Goal: Task Accomplishment & Management: Manage account settings

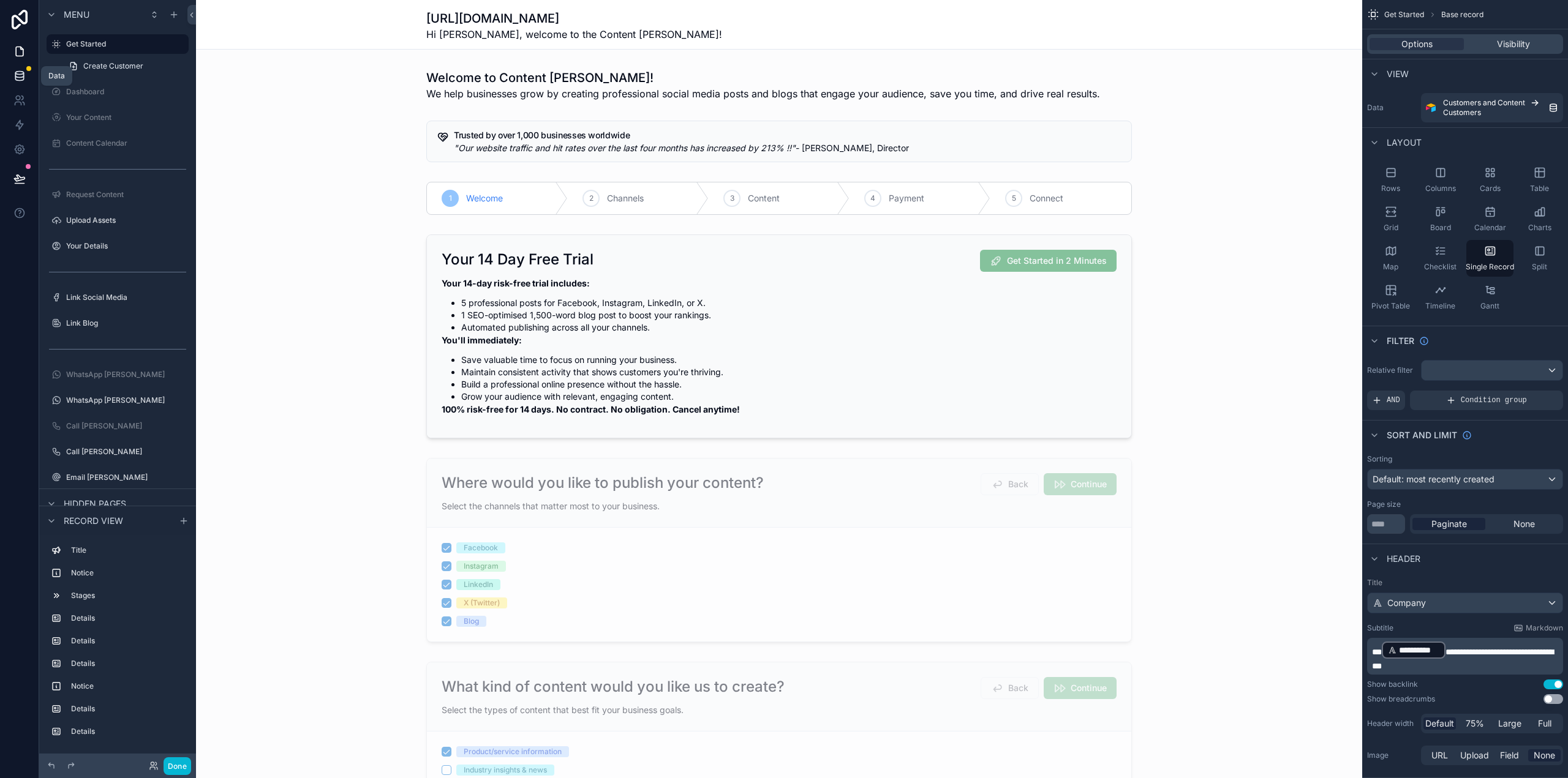
click at [16, 71] on icon at bounding box center [20, 76] width 12 height 12
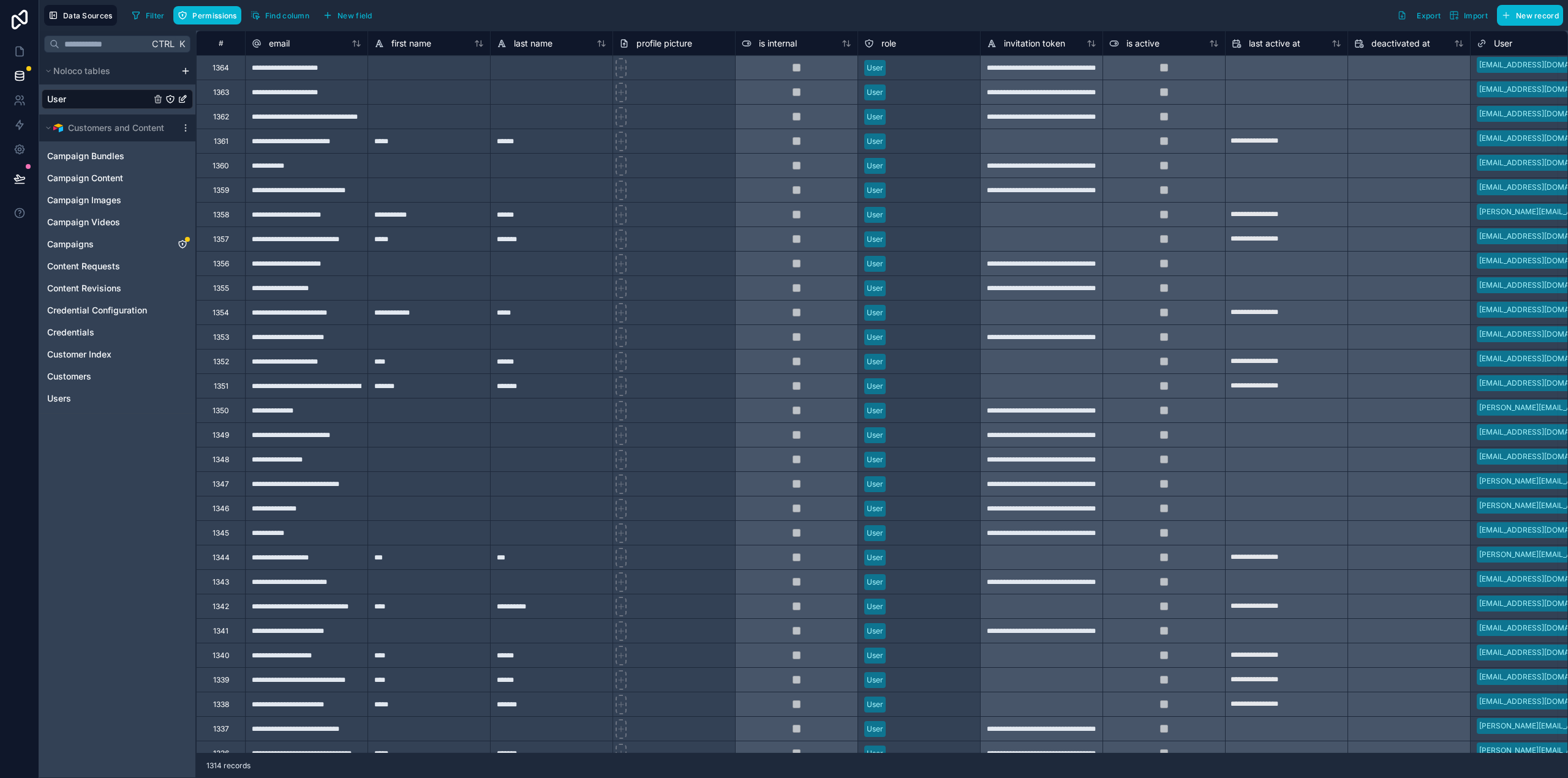
click at [83, 97] on link "User" at bounding box center [99, 99] width 104 height 12
click at [49, 71] on icon "scrollable content" at bounding box center [48, 71] width 4 height 2
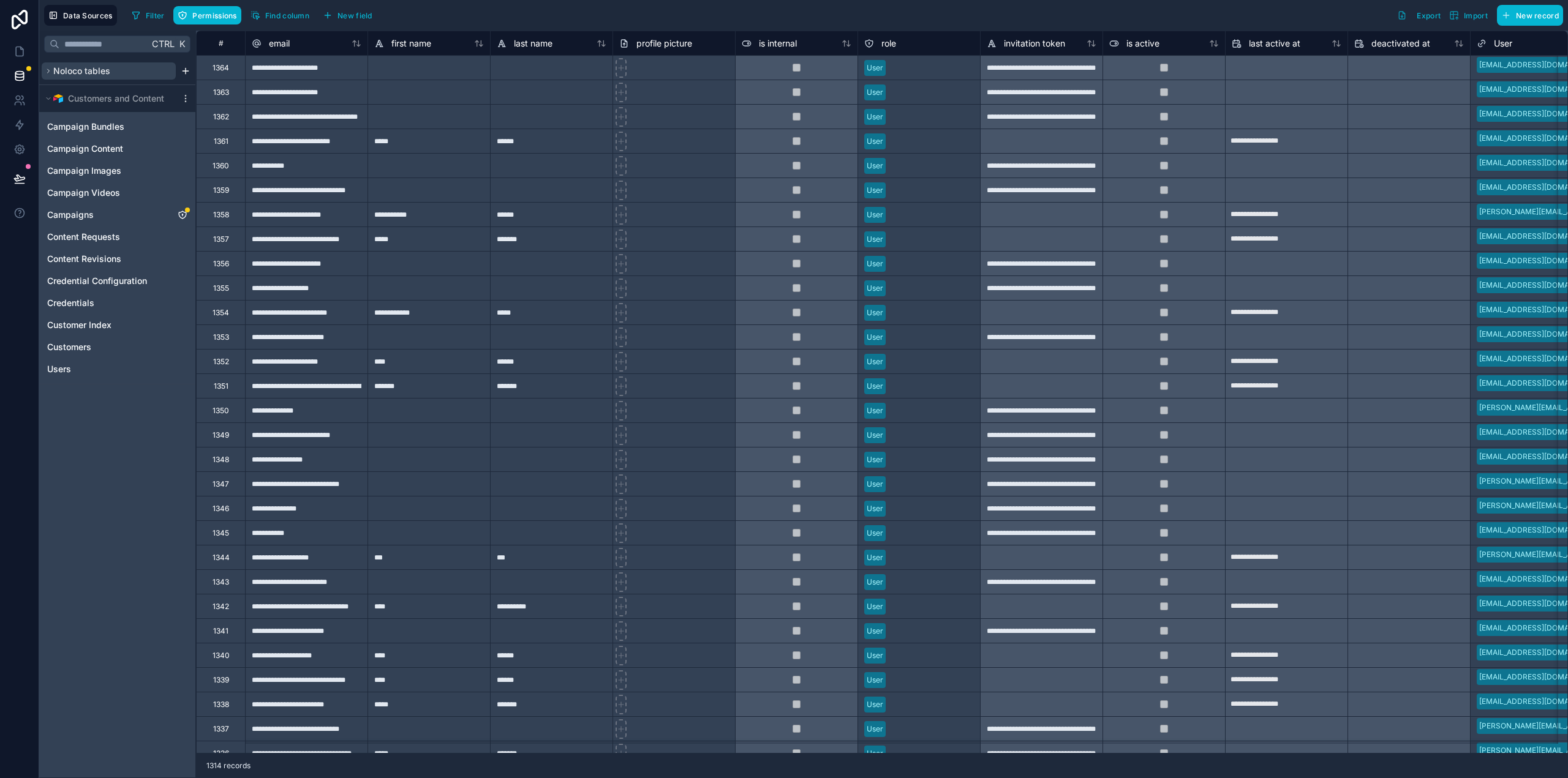
click at [47, 71] on icon "scrollable content" at bounding box center [48, 71] width 8 height 8
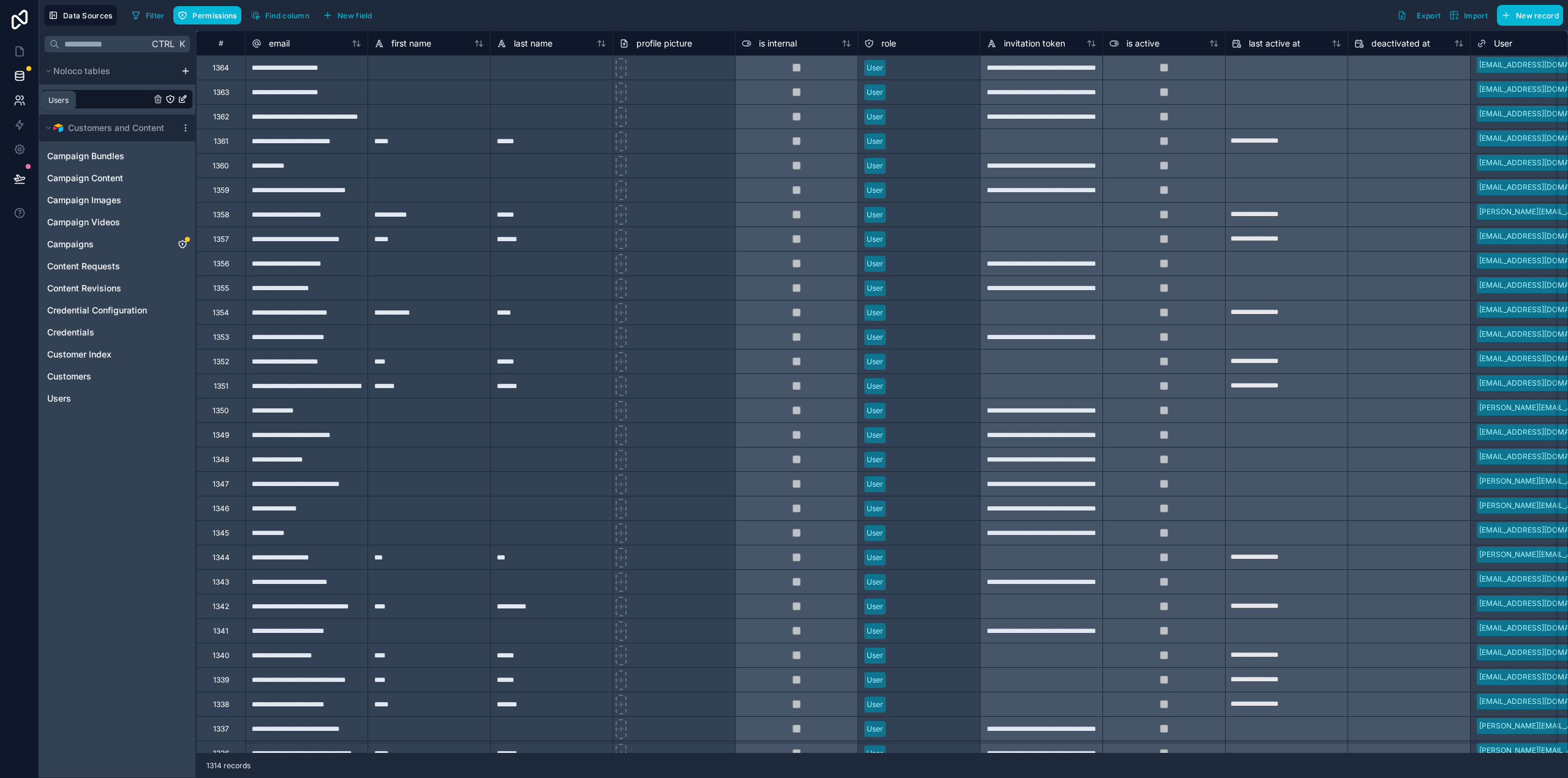
click at [21, 99] on icon at bounding box center [20, 100] width 12 height 12
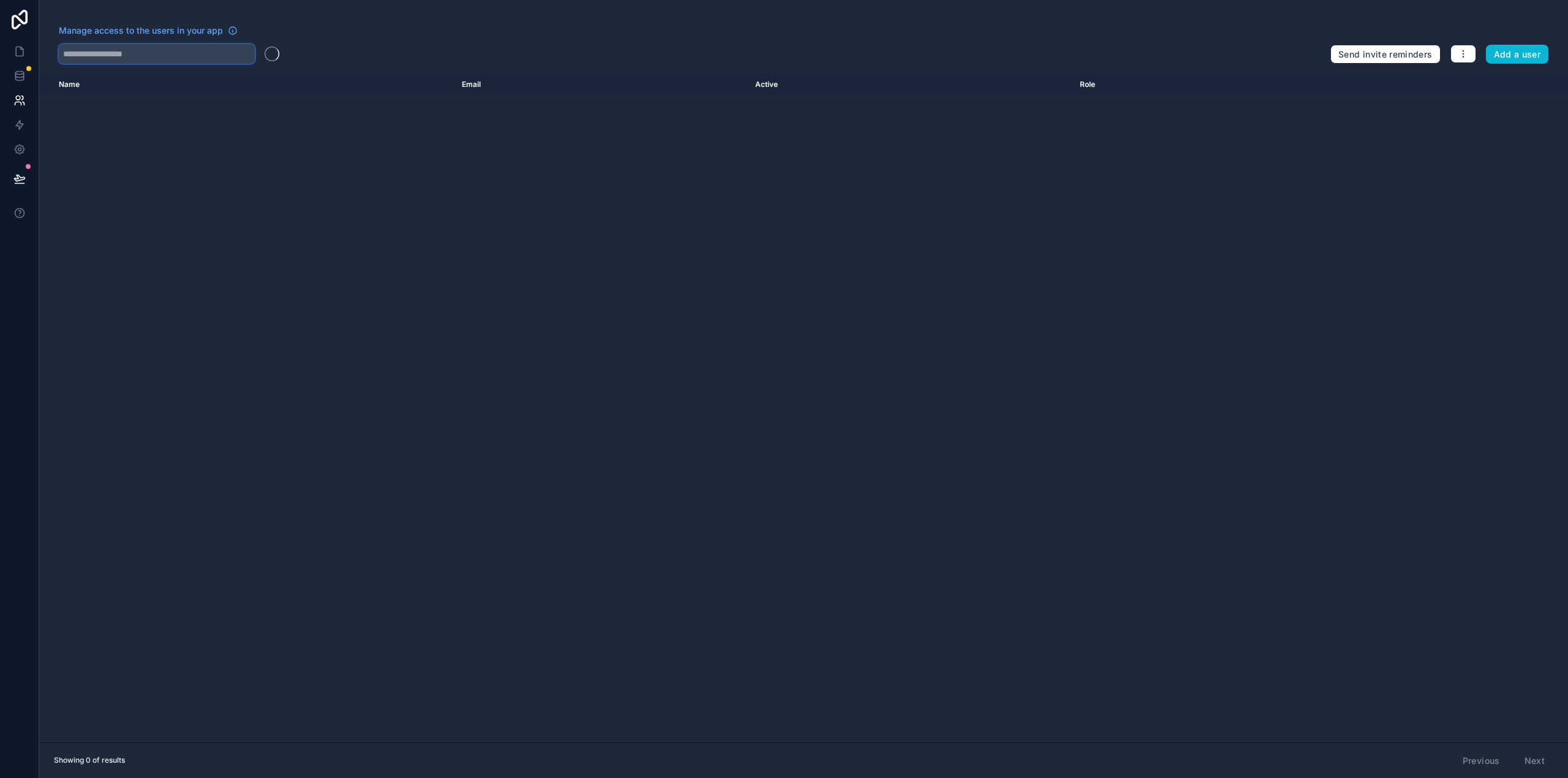
click at [137, 48] on input "text" at bounding box center [157, 54] width 196 height 20
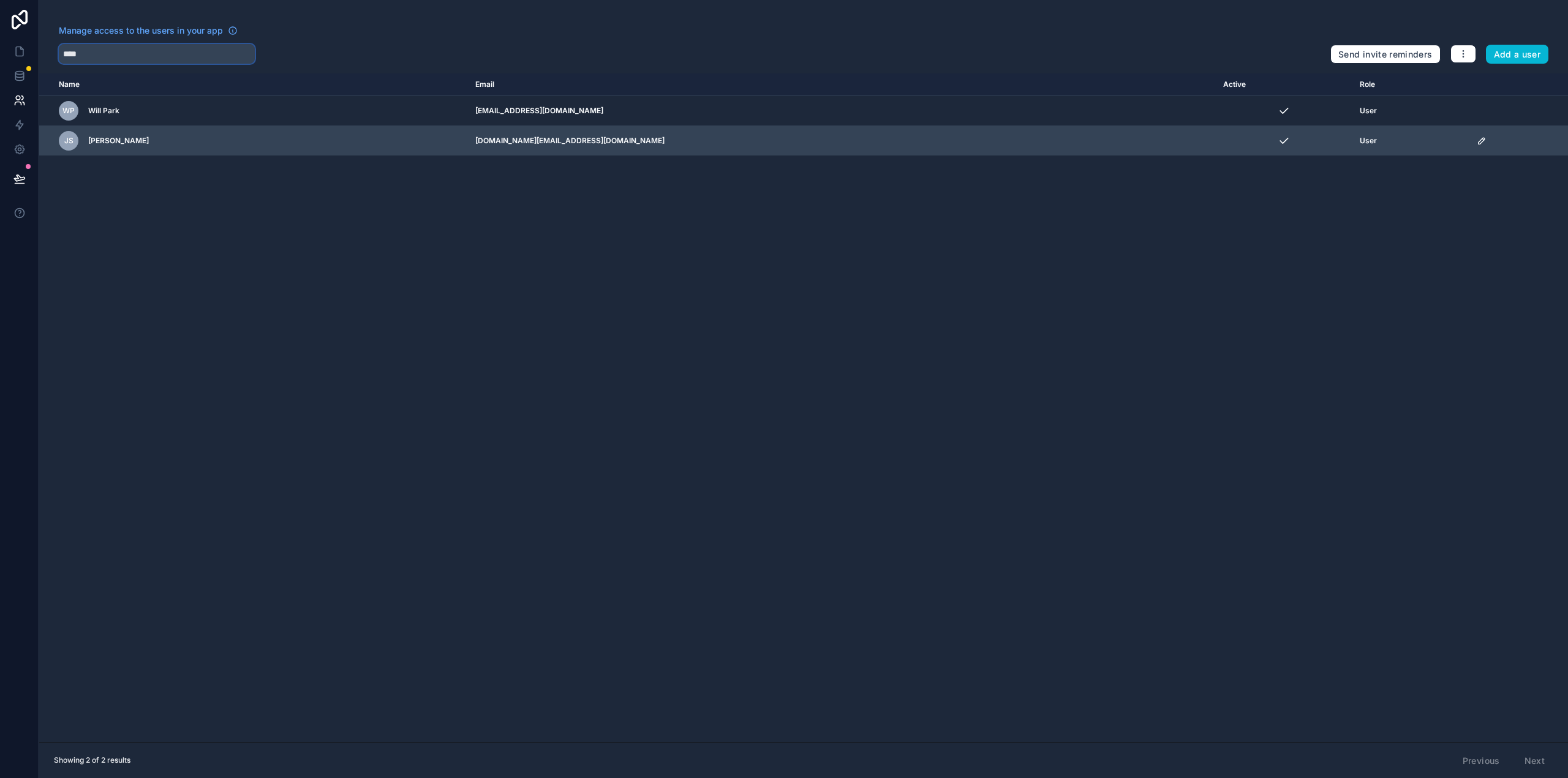
type input "****"
click at [1477, 140] on icon "scrollable content" at bounding box center [1481, 141] width 10 height 10
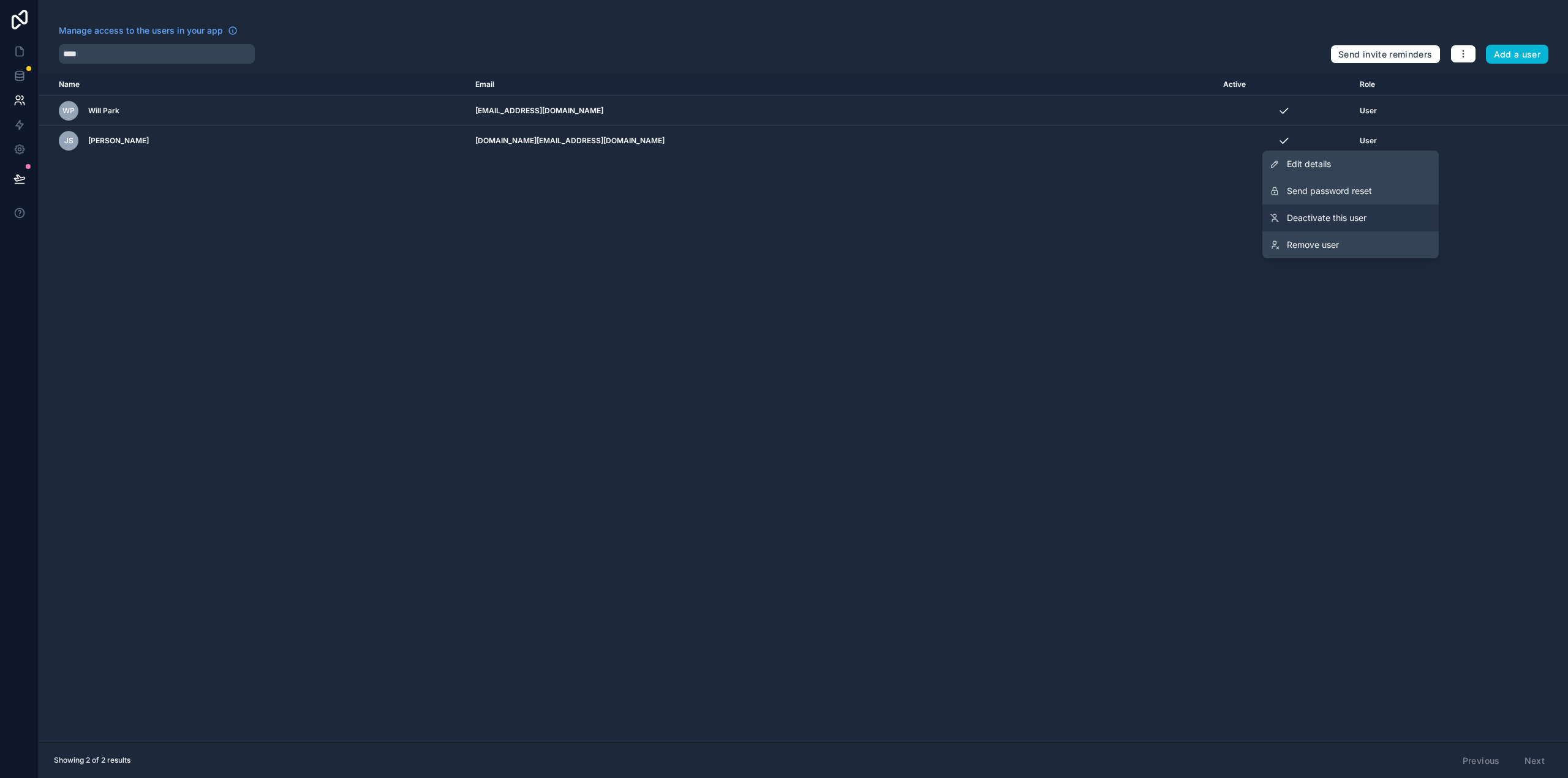
click at [1370, 218] on link "Deactivate this user" at bounding box center [1350, 218] width 176 height 27
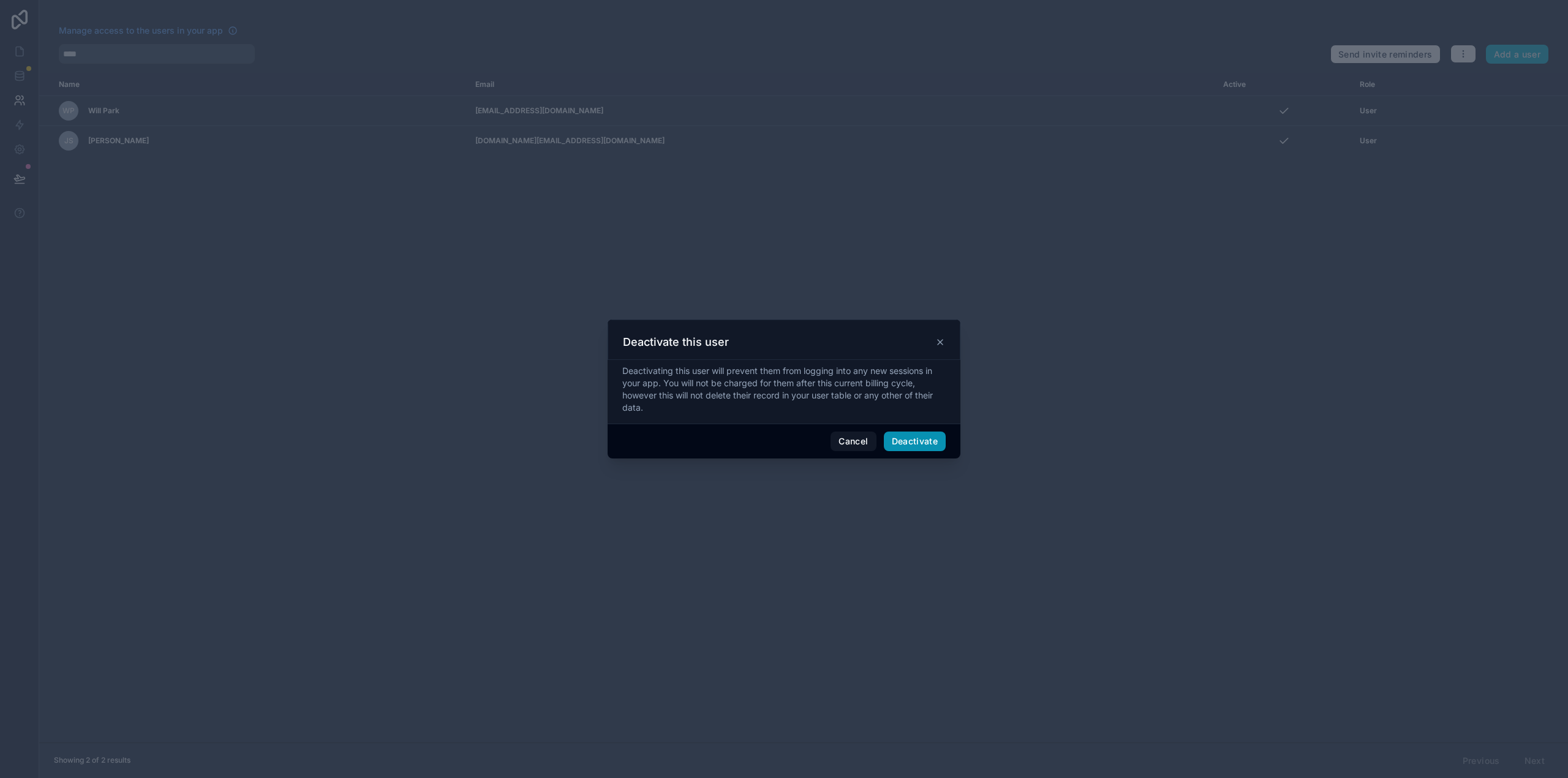
click at [930, 440] on button "Deactivate" at bounding box center [915, 442] width 62 height 20
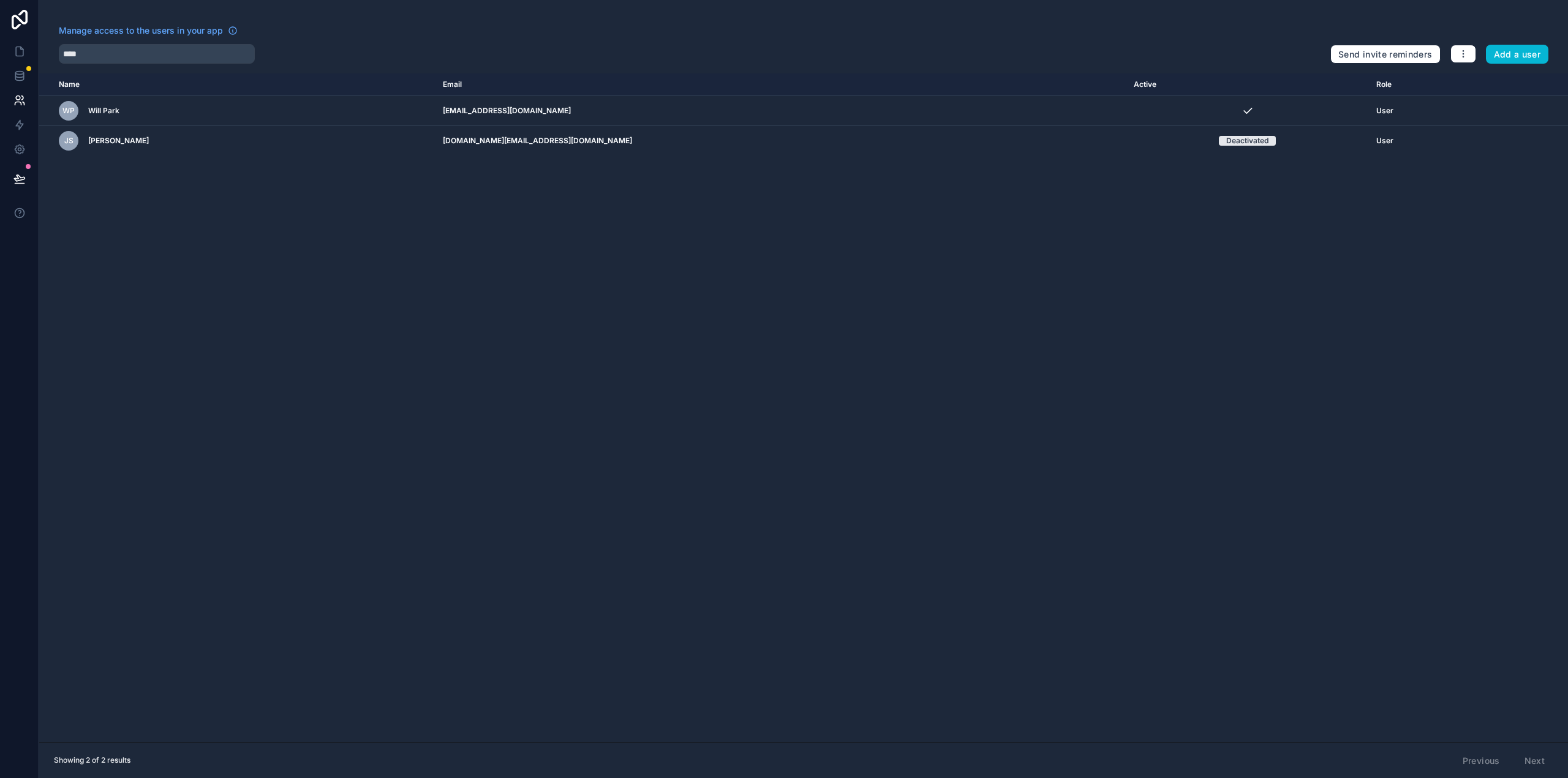
click at [930, 440] on div "Name Email Active Role [DOMAIN_NAME] WP Will Park [EMAIL_ADDRESS][DOMAIN_NAME] …" at bounding box center [803, 408] width 1529 height 669
